Goal: Task Accomplishment & Management: Use online tool/utility

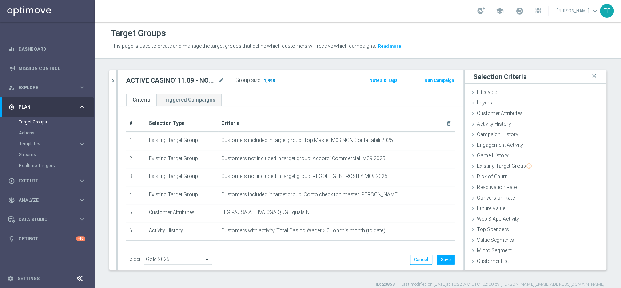
click at [268, 79] on span "1,898" at bounding box center [269, 81] width 13 height 7
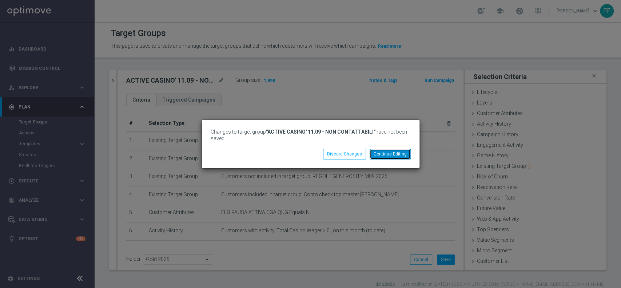
click at [387, 153] on button "Continue Editing" at bounding box center [390, 154] width 41 height 10
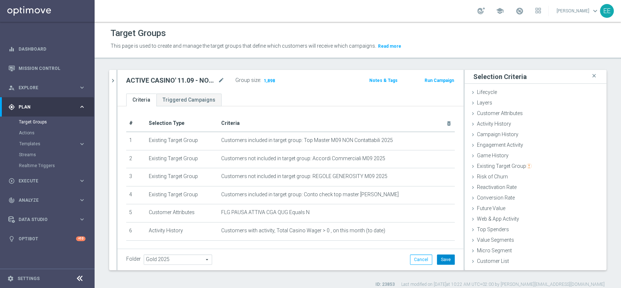
click at [442, 261] on button "Save" at bounding box center [446, 259] width 18 height 10
click at [271, 81] on span "1,898" at bounding box center [269, 81] width 13 height 7
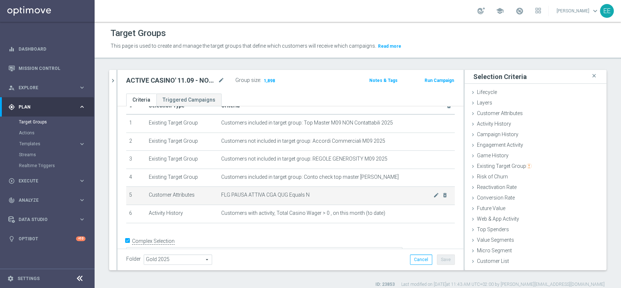
scroll to position [18, 0]
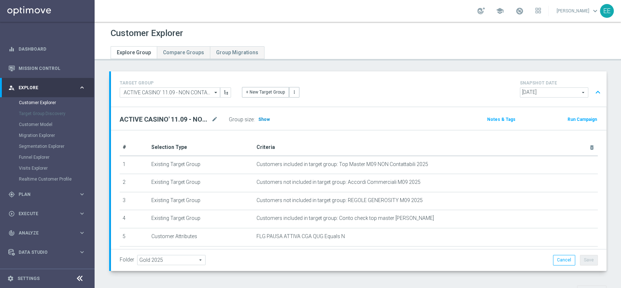
click at [264, 119] on span "Show" at bounding box center [264, 119] width 12 height 5
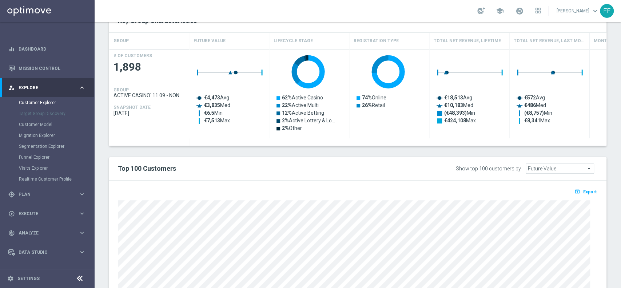
scroll to position [260, 0]
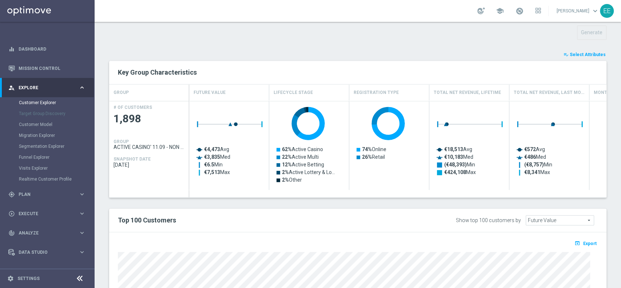
click at [587, 52] on span "Select Attributes" at bounding box center [588, 54] width 36 height 5
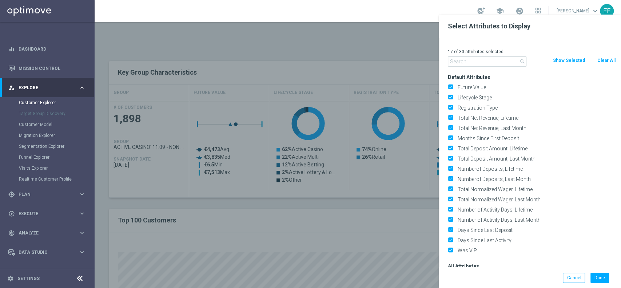
click at [602, 63] on button "Clear All" at bounding box center [606, 60] width 19 height 8
checkbox input "false"
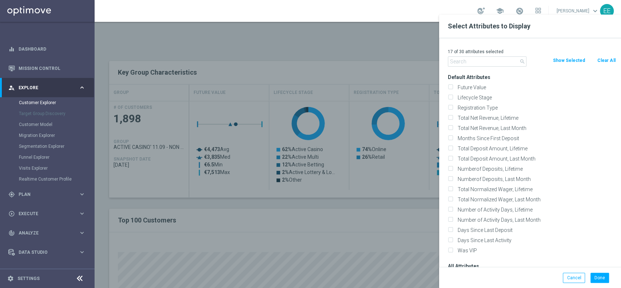
checkbox input "false"
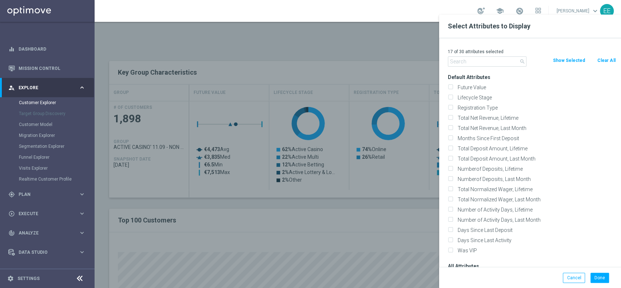
checkbox input "false"
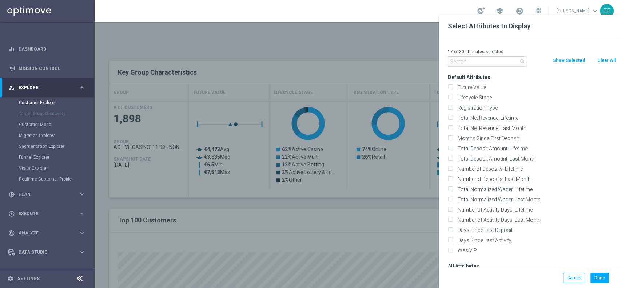
checkbox input "false"
click at [461, 64] on input "text" at bounding box center [487, 61] width 79 height 10
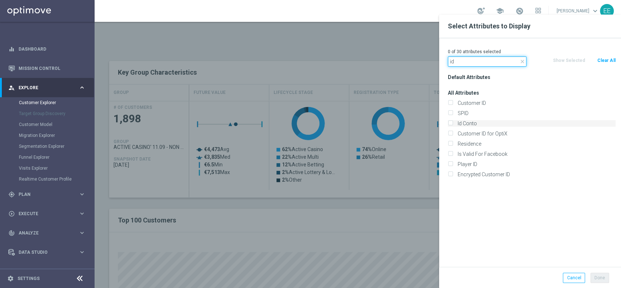
type input "id"
click at [463, 126] on label "Id Conto" at bounding box center [535, 123] width 160 height 7
click at [453, 126] on input "Id Conto" at bounding box center [450, 124] width 5 height 5
checkbox input "true"
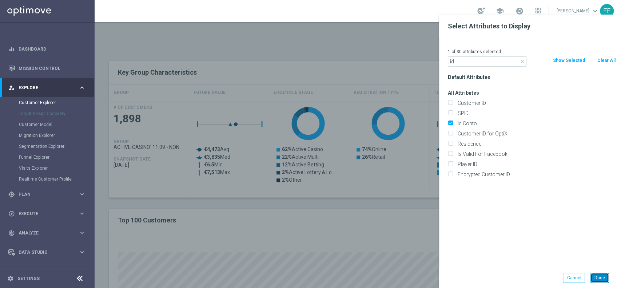
click at [605, 274] on button "Done" at bounding box center [600, 278] width 19 height 10
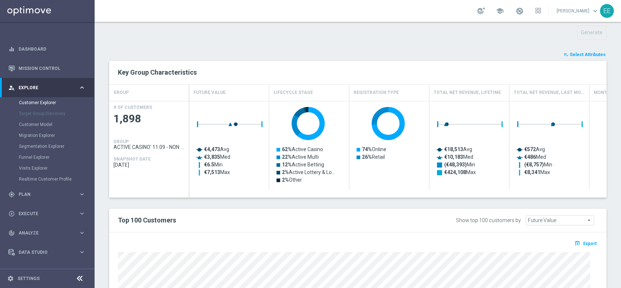
type input "Search"
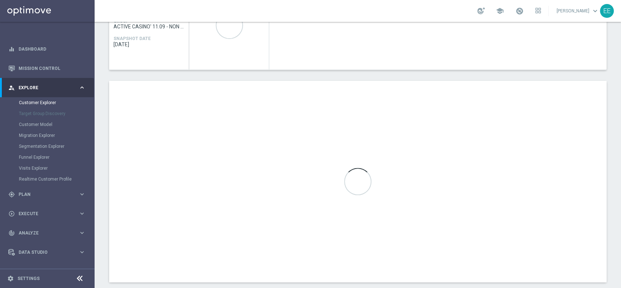
scroll to position [383, 0]
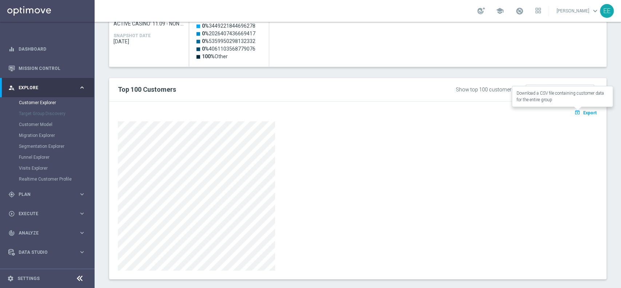
click at [585, 115] on button "open_in_browser Export" at bounding box center [586, 112] width 24 height 9
